Goal: Task Accomplishment & Management: Manage account settings

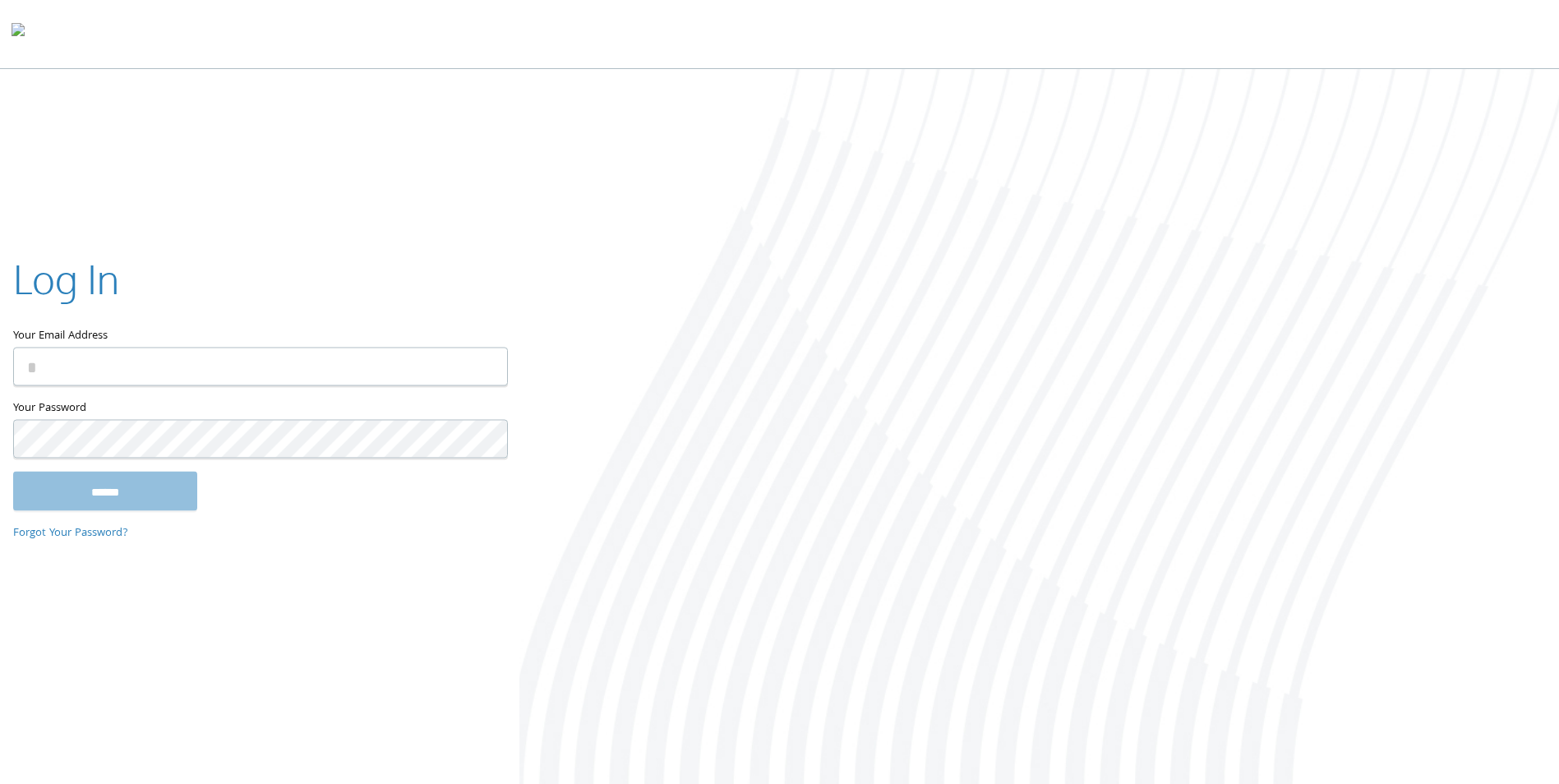
click at [233, 389] on div "Your Email Address" at bounding box center [260, 325] width 493 height 147
click at [235, 383] on input "Your Email Address" at bounding box center [261, 367] width 495 height 39
type input "**********"
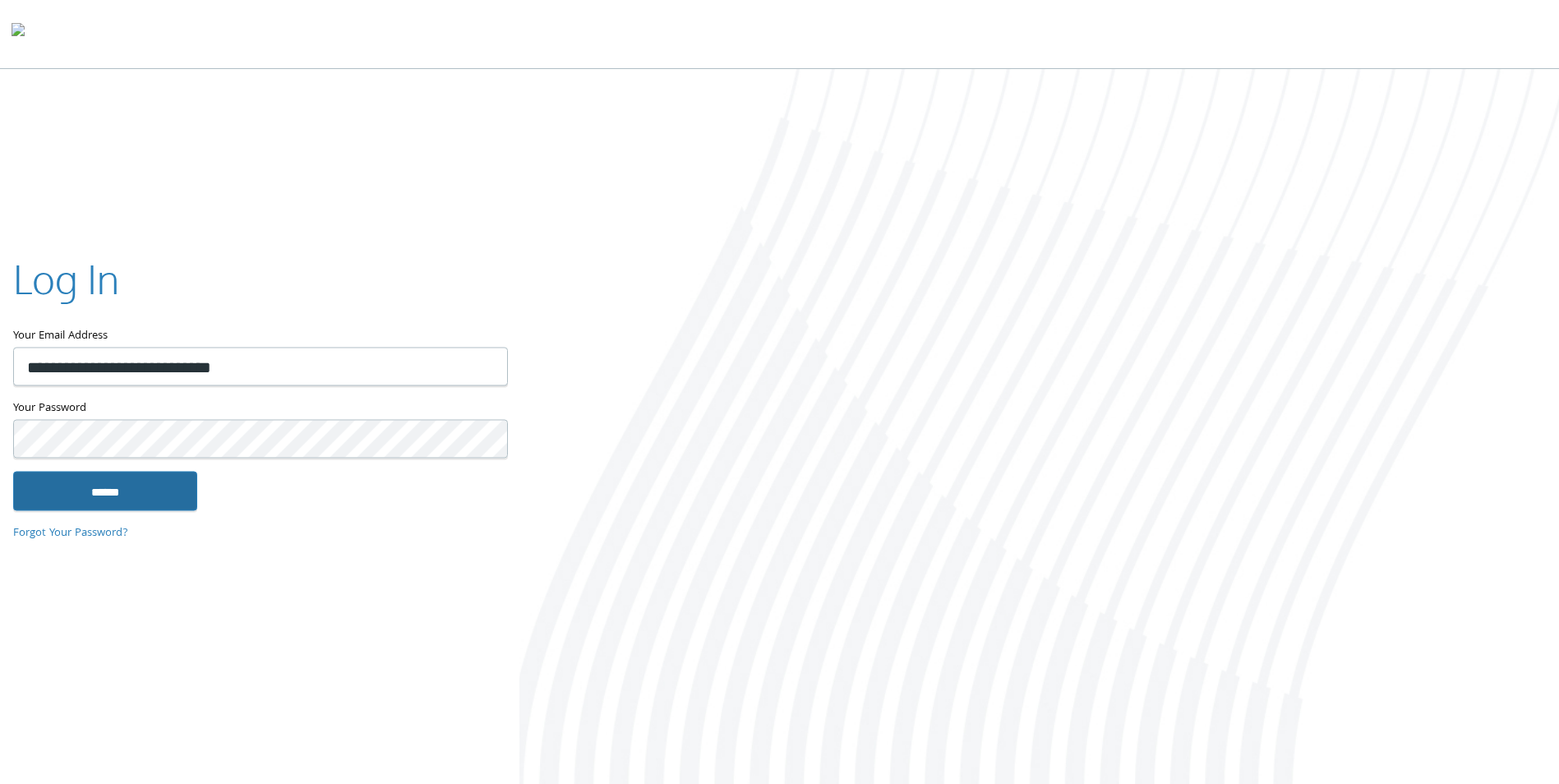
click at [56, 499] on input "******" at bounding box center [105, 491] width 184 height 39
